Goal: Check status: Check status

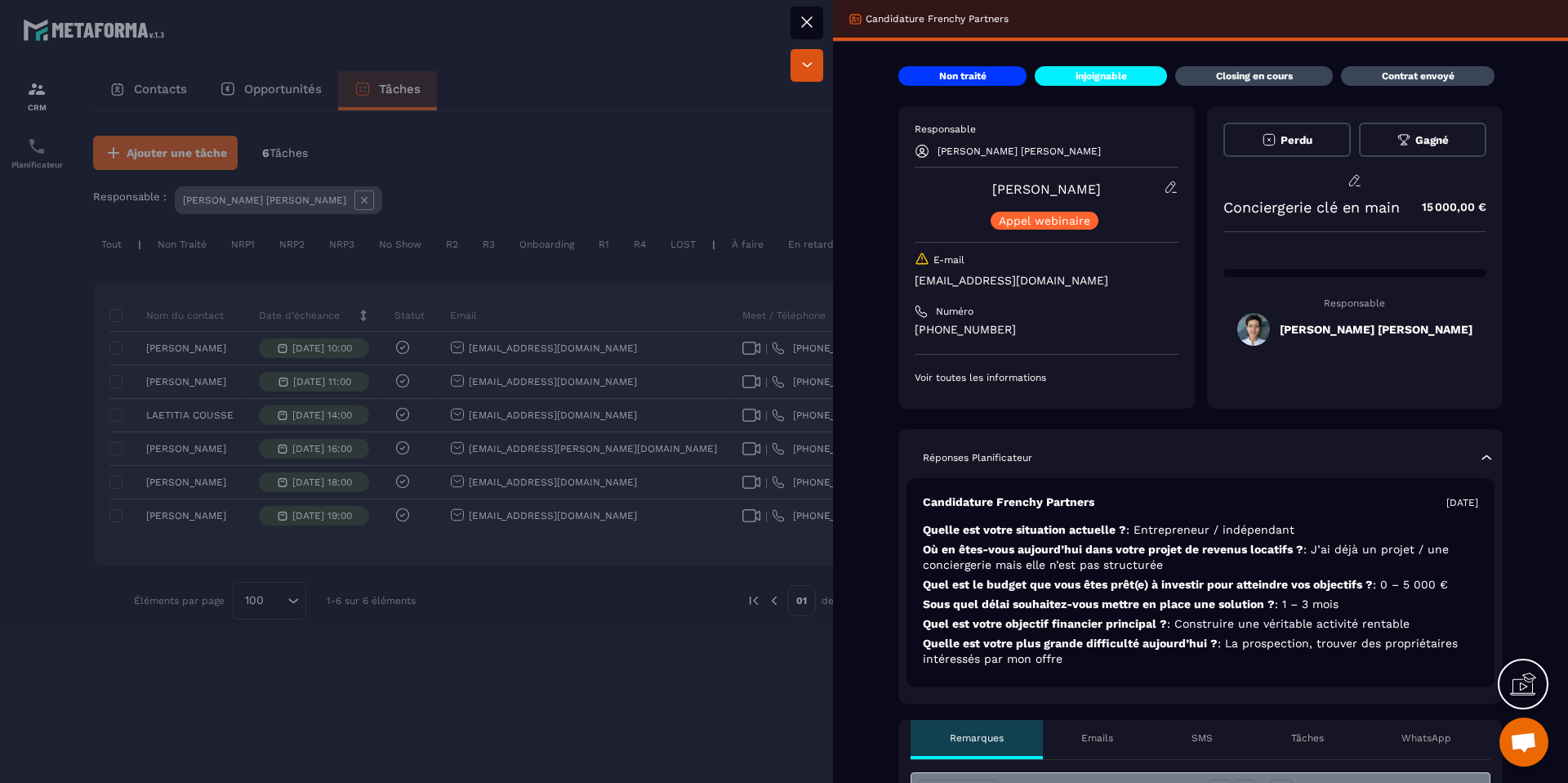
drag, startPoint x: 419, startPoint y: 776, endPoint x: 454, endPoint y: 732, distance: 56.2
click at [419, 776] on div at bounding box center [784, 392] width 1568 height 783
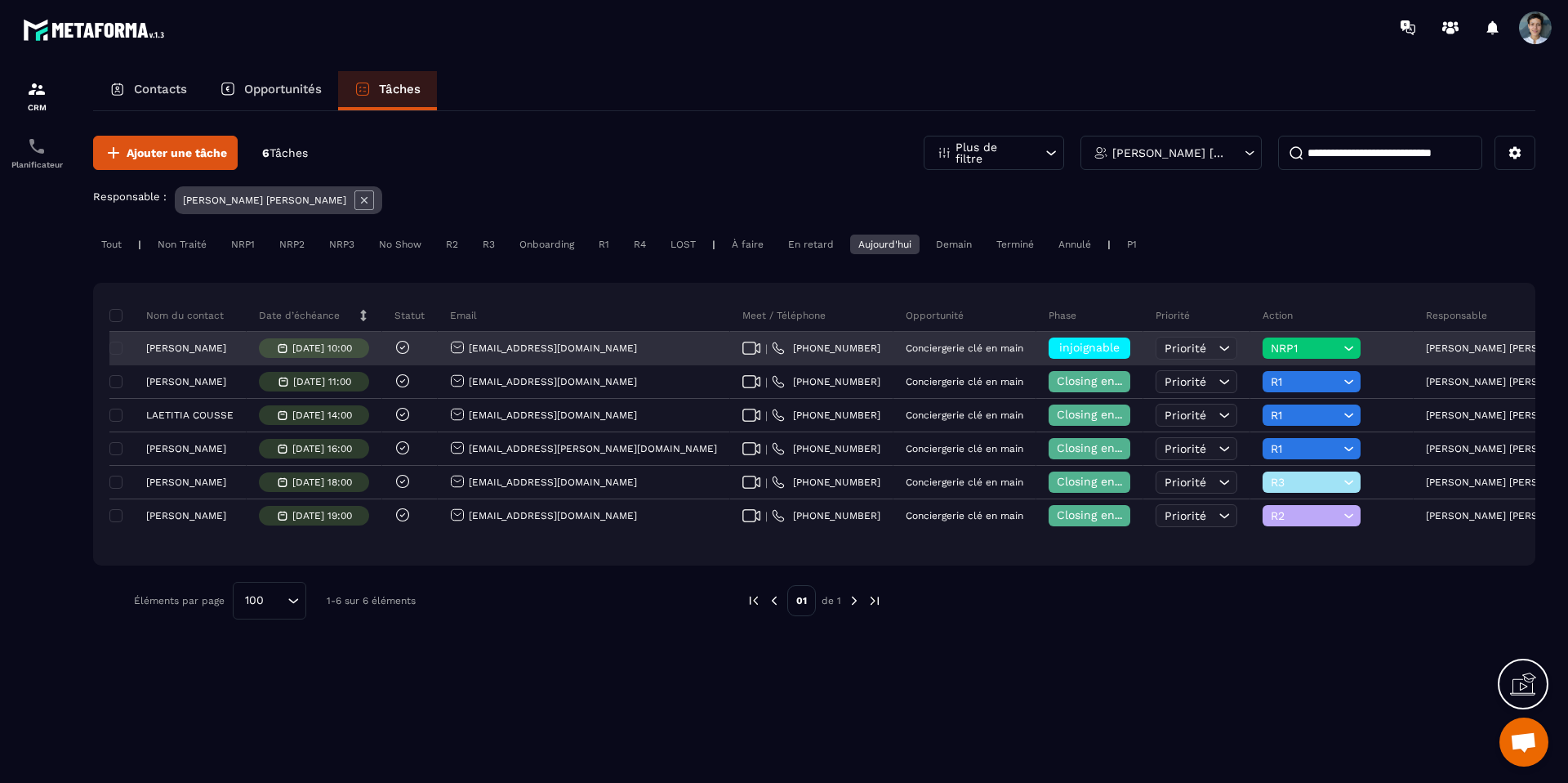
click at [1049, 346] on div "injoignable" at bounding box center [1089, 347] width 81 height 21
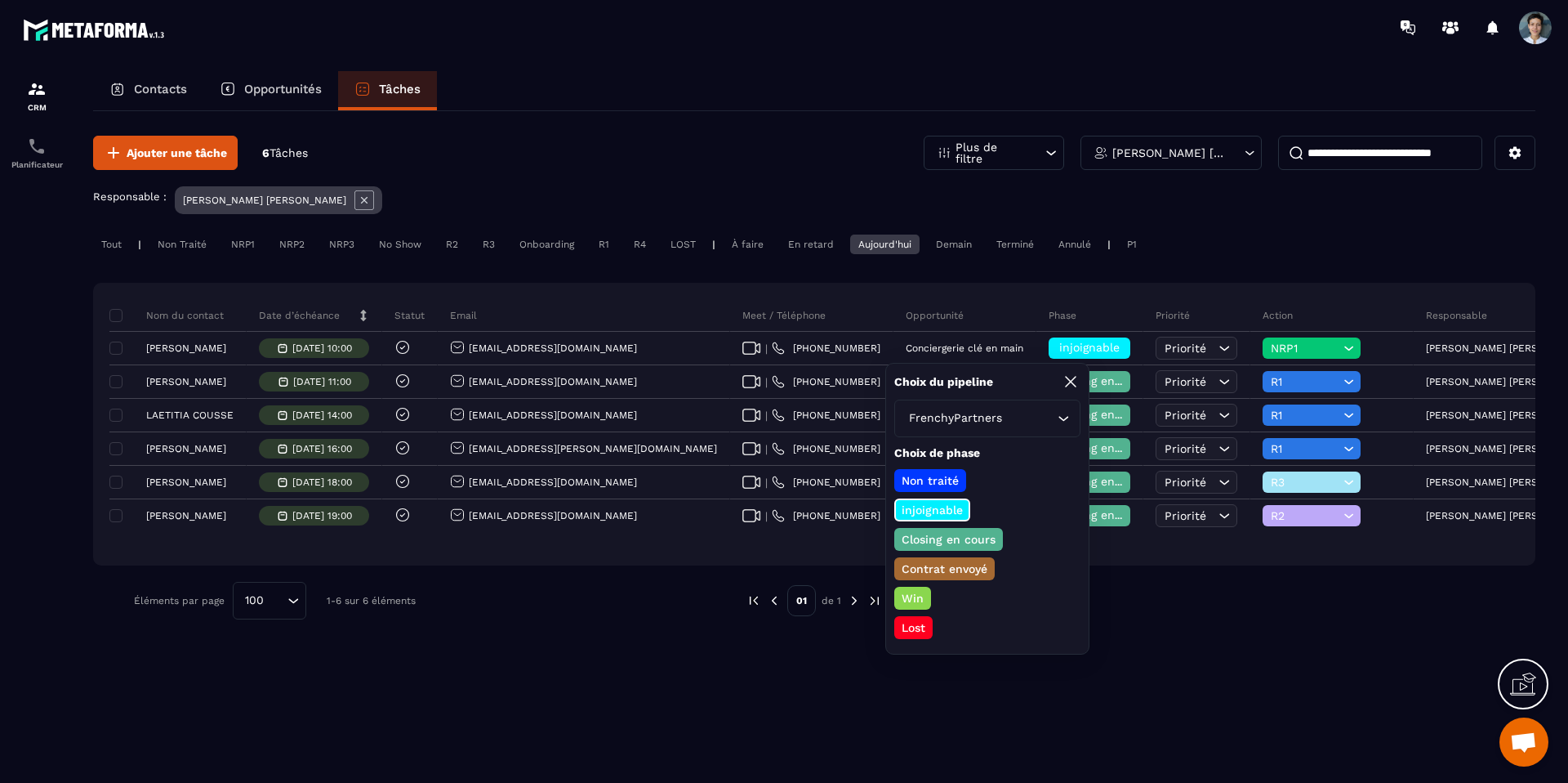
click at [950, 532] on p "Closing en cours" at bounding box center [949, 539] width 99 height 16
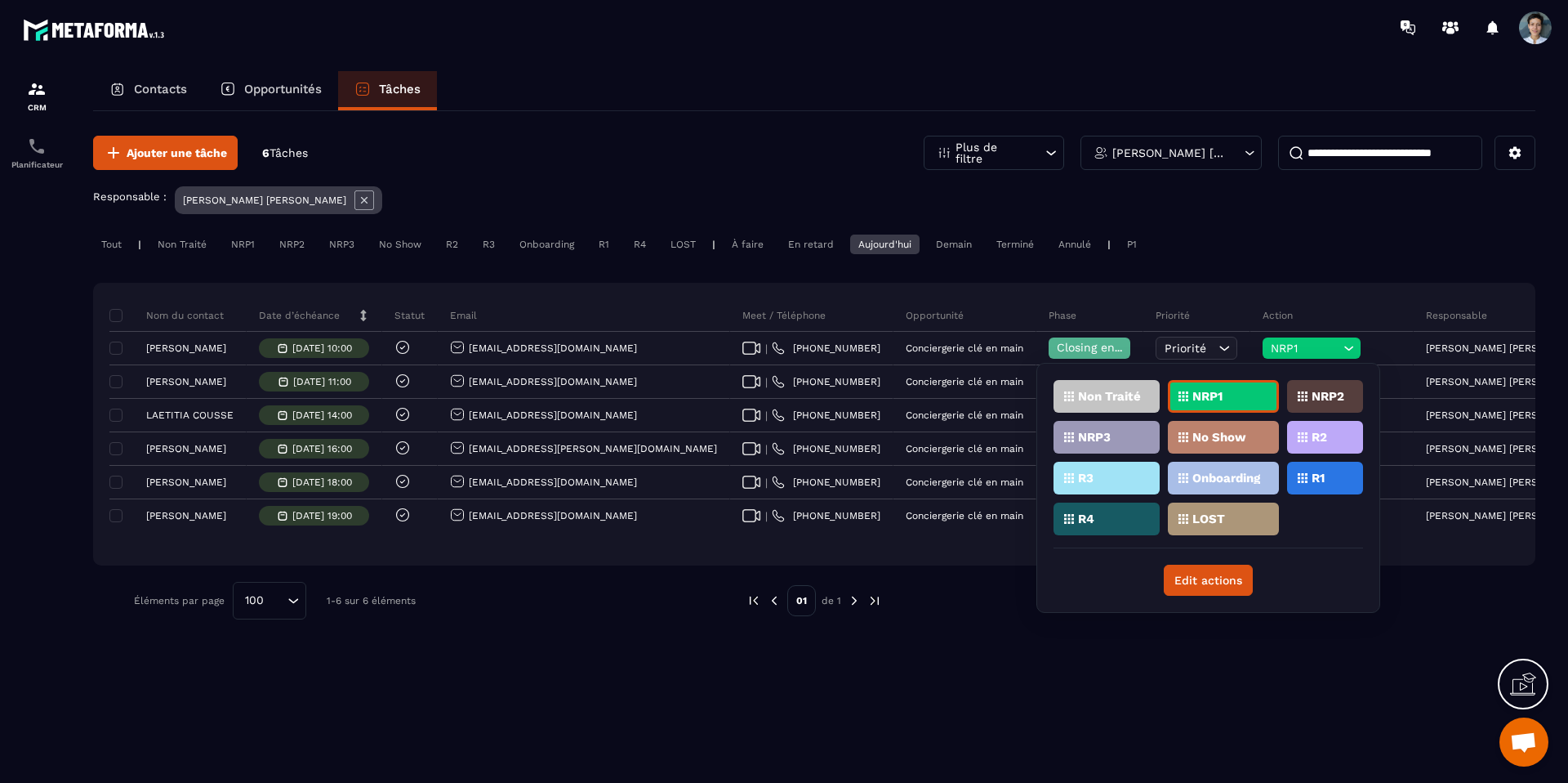
click at [1331, 488] on div "R1" at bounding box center [1325, 478] width 76 height 33
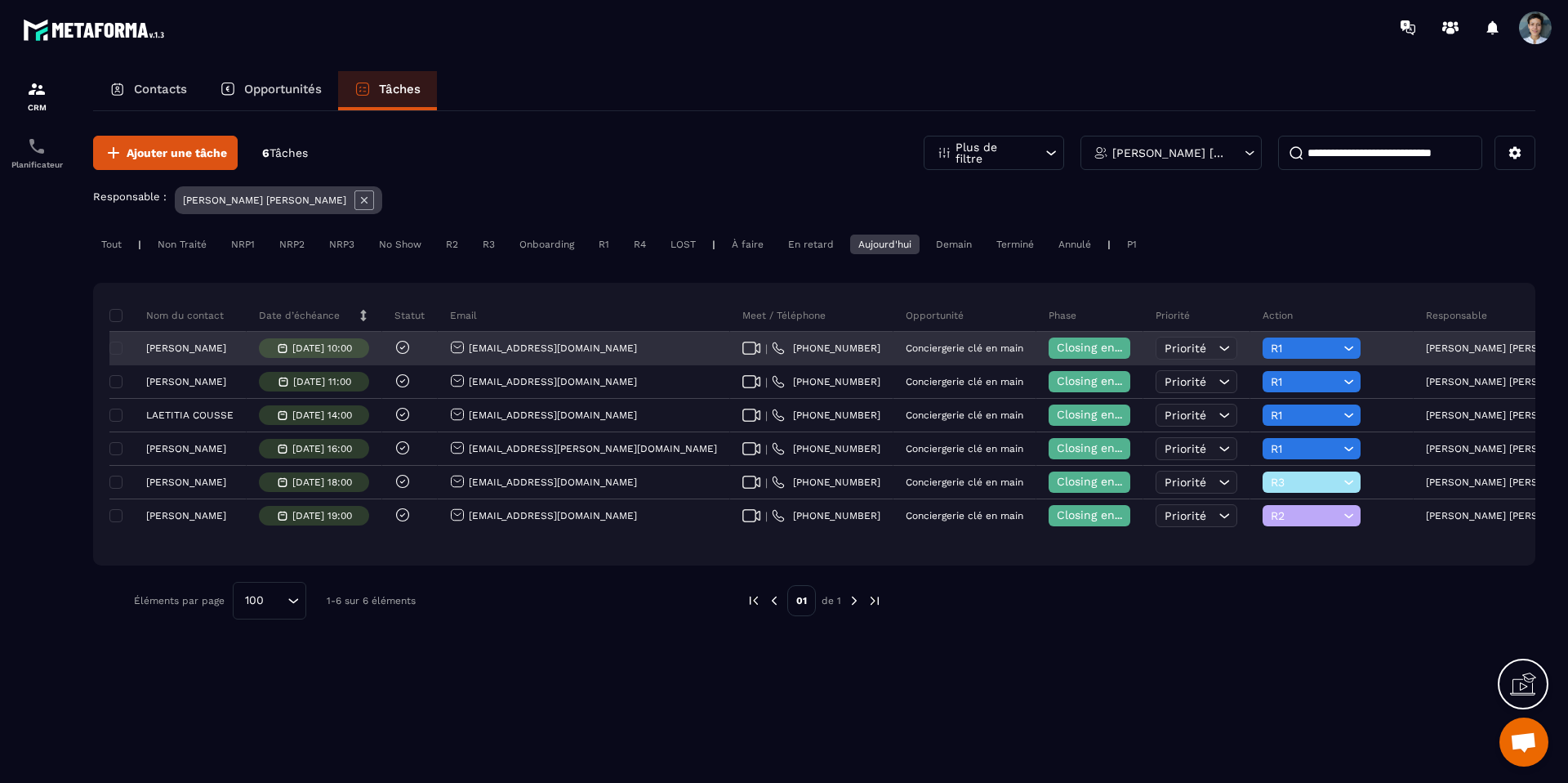
click at [1271, 348] on span "R1" at bounding box center [1304, 348] width 68 height 13
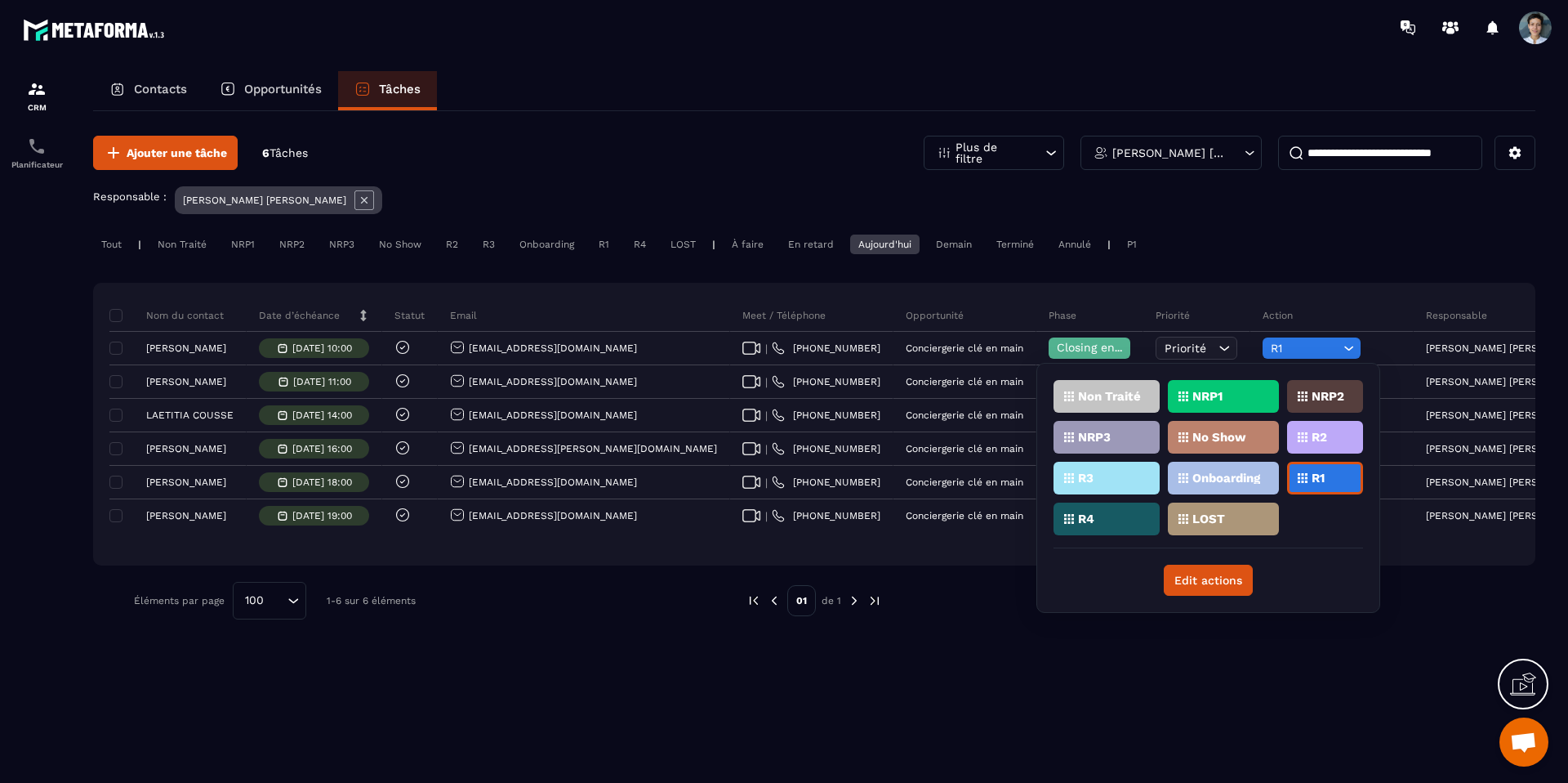
click at [1331, 446] on div "R2" at bounding box center [1325, 436] width 76 height 33
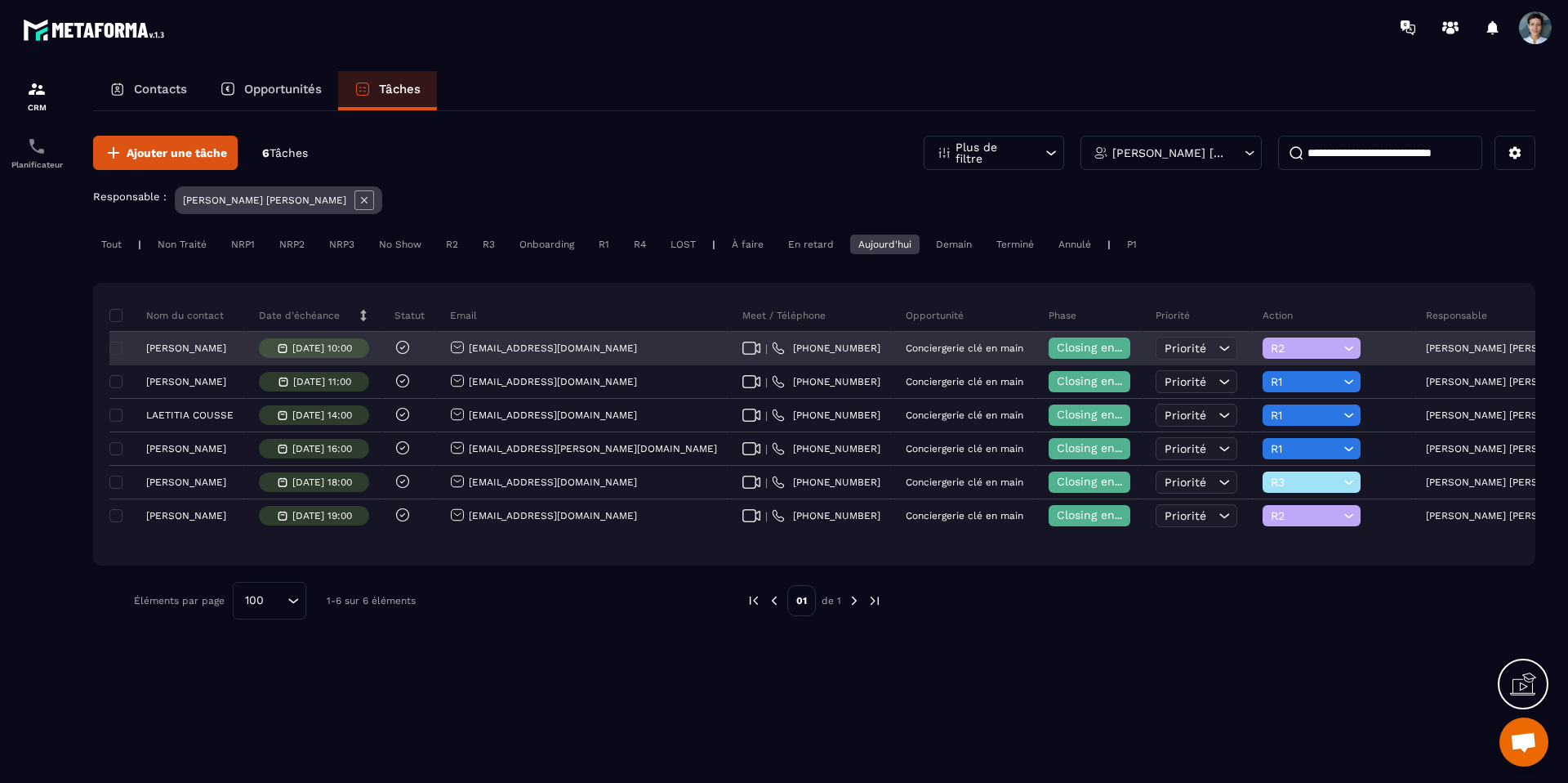
click at [208, 349] on p "[PERSON_NAME]" at bounding box center [186, 348] width 80 height 12
